Goal: Find specific page/section: Find specific page/section

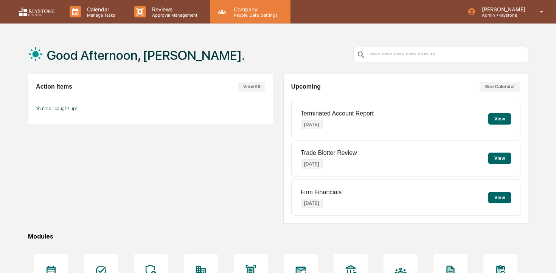
click at [236, 16] on p "People, Data, Settings" at bounding box center [255, 14] width 54 height 5
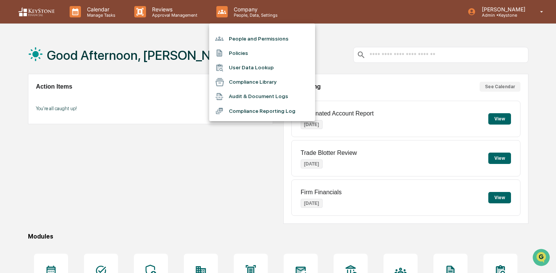
click at [175, 16] on div at bounding box center [278, 136] width 556 height 273
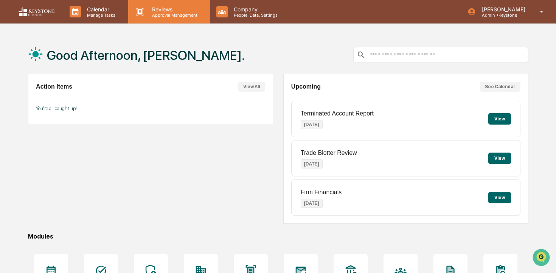
click at [160, 16] on p "Approval Management" at bounding box center [173, 14] width 55 height 5
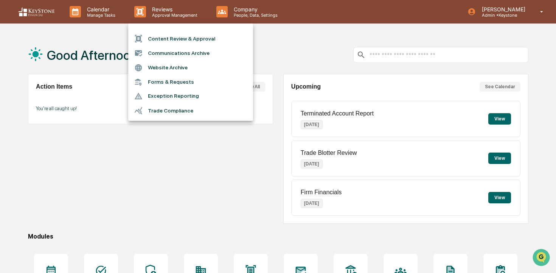
click at [166, 36] on li "Content Review & Approval" at bounding box center [190, 38] width 125 height 14
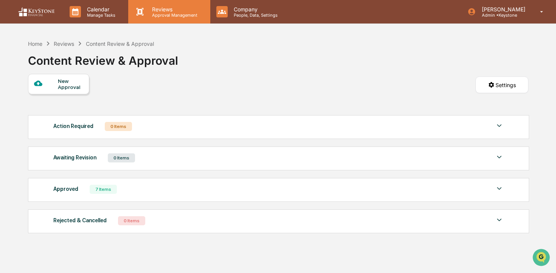
click at [159, 11] on p "Reviews" at bounding box center [173, 9] width 55 height 6
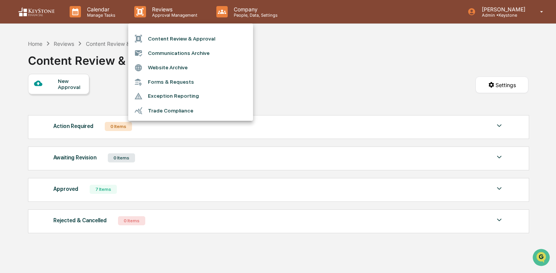
click at [172, 53] on li "Communications Archive" at bounding box center [190, 53] width 125 height 14
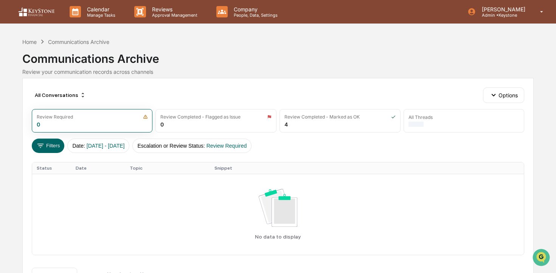
scroll to position [25, 0]
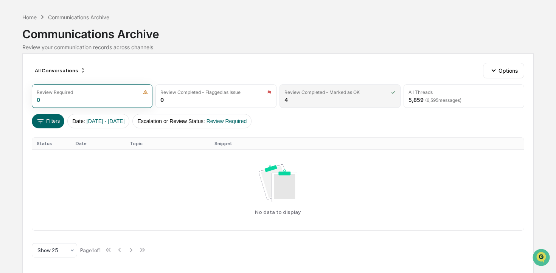
click at [400, 85] on div "Review Completed - Marked as OK 4" at bounding box center [340, 95] width 121 height 23
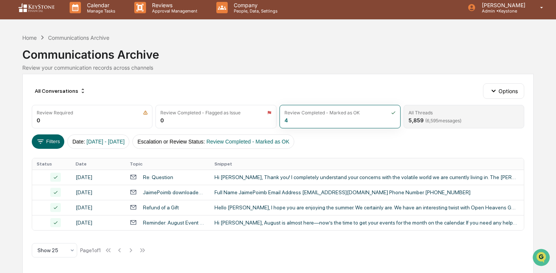
click at [419, 113] on div "All Threads" at bounding box center [421, 113] width 24 height 6
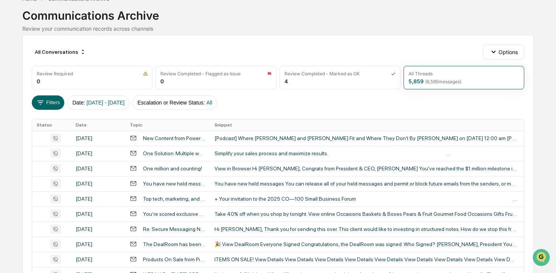
scroll to position [44, 0]
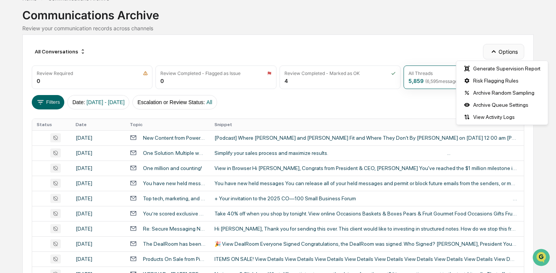
click at [515, 49] on button "Options" at bounding box center [503, 51] width 41 height 15
click at [287, 20] on div "Communications Archive" at bounding box center [278, 12] width 512 height 20
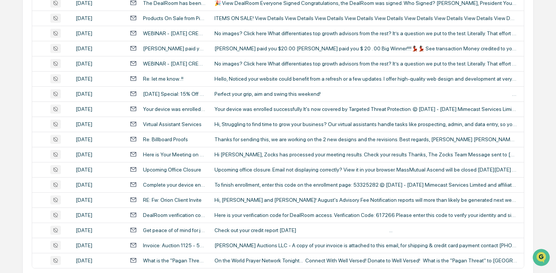
scroll to position [322, 0]
